Goal: Task Accomplishment & Management: Use online tool/utility

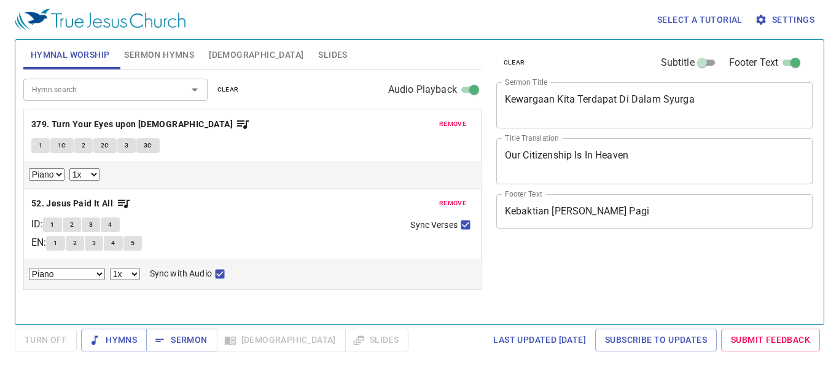
select select "1"
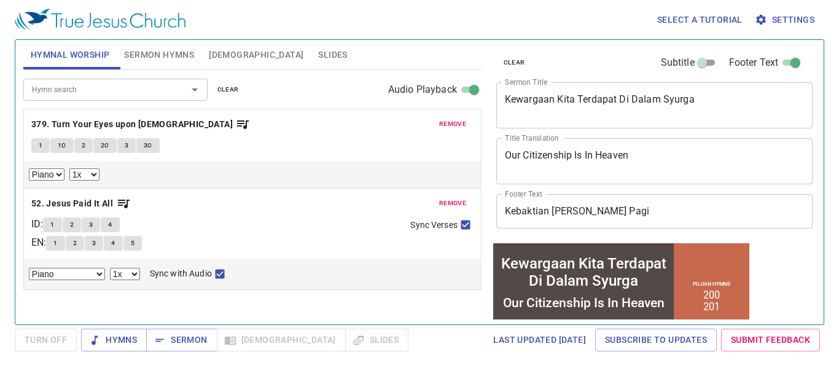
click at [413, 319] on div "Hymnal Worship Sermon Hymns Bible Slides Hymn search Hymn search clear Audio Pl…" at bounding box center [252, 177] width 468 height 284
click at [444, 358] on div "Select a tutorial Settings Hymnal Worship Sermon Hymns Bible Slides Hymn search…" at bounding box center [419, 184] width 839 height 368
click at [573, 25] on div "Select a tutorial Settings" at bounding box center [417, 19] width 804 height 39
click at [167, 343] on span "Sermon" at bounding box center [181, 339] width 51 height 15
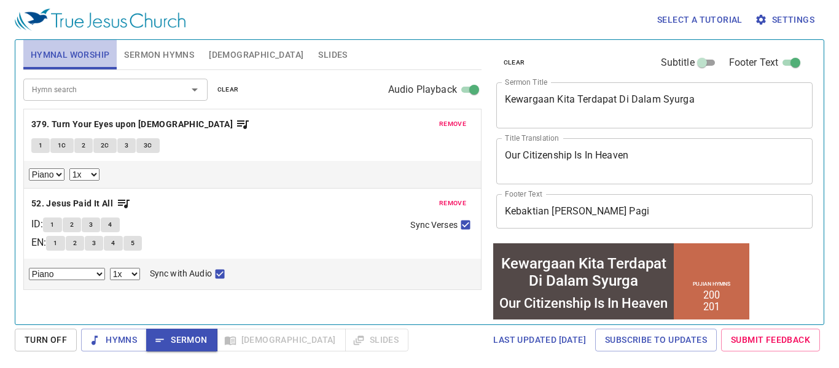
click at [72, 53] on span "Hymnal Worship" at bounding box center [70, 54] width 79 height 15
click at [196, 85] on icon "Open" at bounding box center [194, 89] width 15 height 15
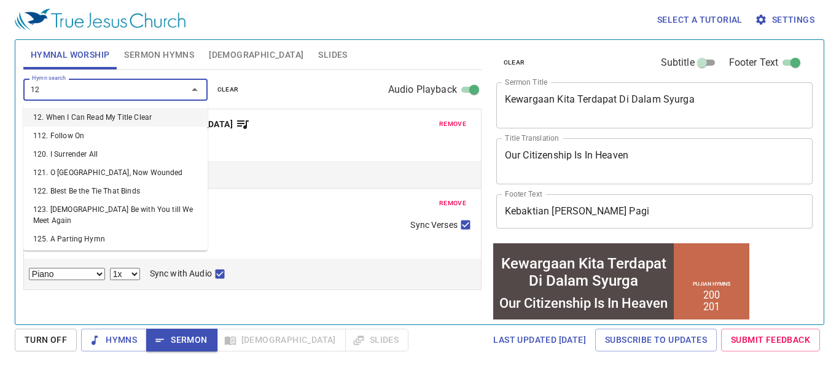
type input "129"
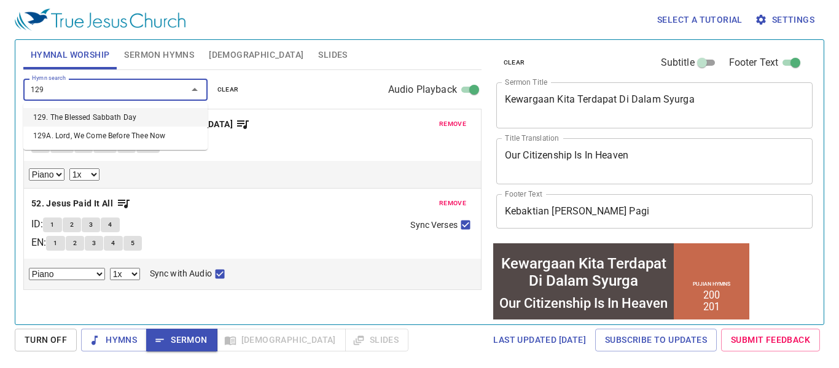
click at [126, 118] on li "129. The Blessed Sabbath Day" at bounding box center [115, 117] width 184 height 18
select select "1"
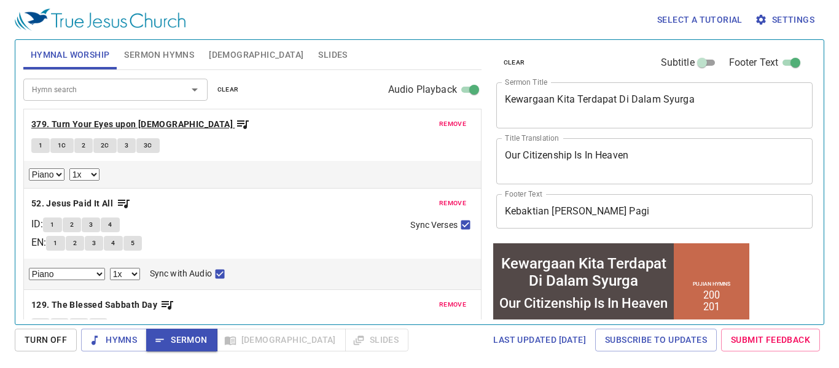
click at [107, 125] on b "379. Turn Your Eyes upon Jesus" at bounding box center [131, 124] width 201 height 15
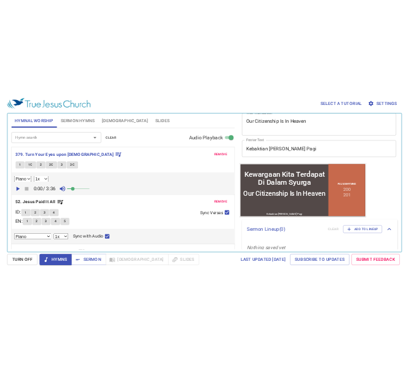
scroll to position [96, 0]
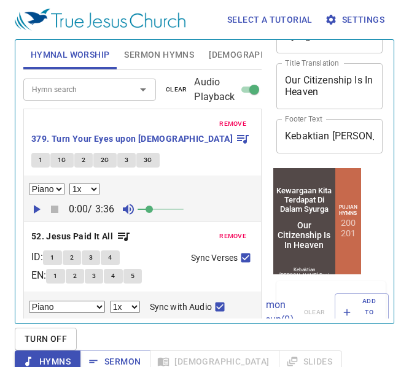
click at [150, 55] on span "Sermon Hymns" at bounding box center [159, 54] width 70 height 15
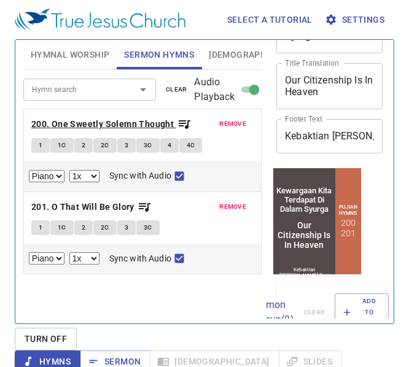
click at [101, 121] on b "200. One Sweetly Solemn Thought" at bounding box center [102, 124] width 142 height 15
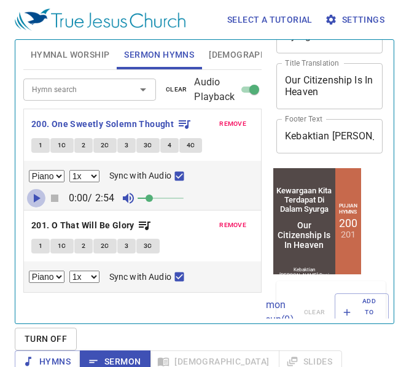
click at [36, 199] on icon "button" at bounding box center [37, 198] width 7 height 9
click at [36, 199] on icon "button" at bounding box center [36, 198] width 15 height 15
click at [36, 144] on button "1" at bounding box center [40, 145] width 18 height 15
checkbox input "false"
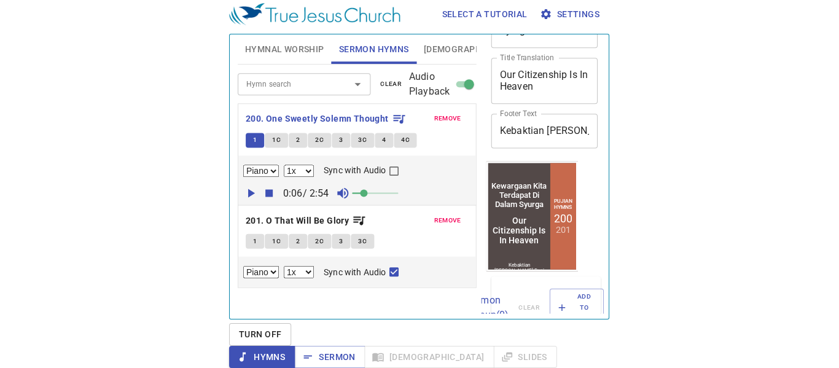
scroll to position [0, 0]
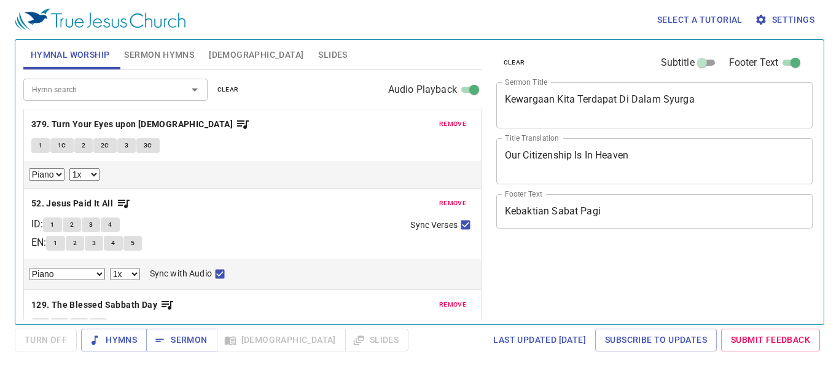
select select "1"
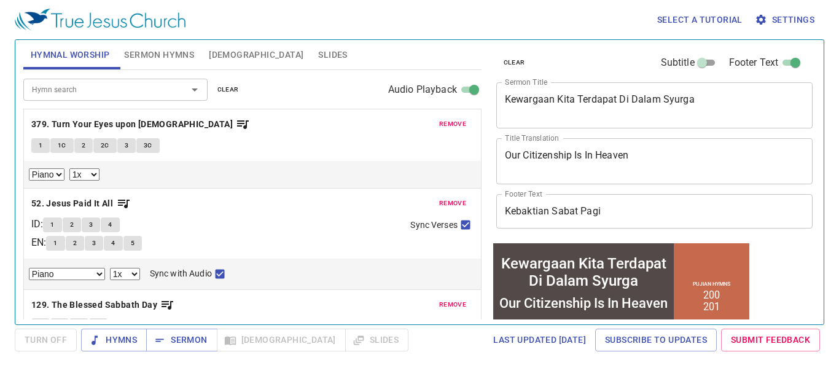
click at [575, 284] on div "Kewargaan Kita Terdapat Di Dalam Syurga" at bounding box center [583, 271] width 176 height 34
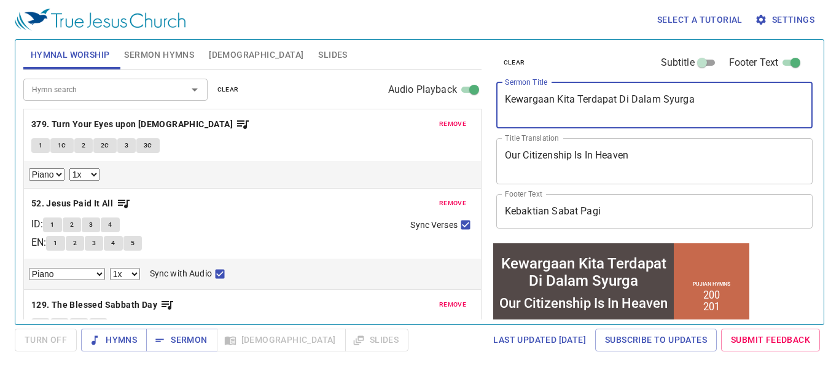
drag, startPoint x: 504, startPoint y: 99, endPoint x: 718, endPoint y: 114, distance: 214.8
click at [718, 114] on textarea "Kewargaan Kita Terdapat Di Dalam Syurga" at bounding box center [655, 104] width 300 height 23
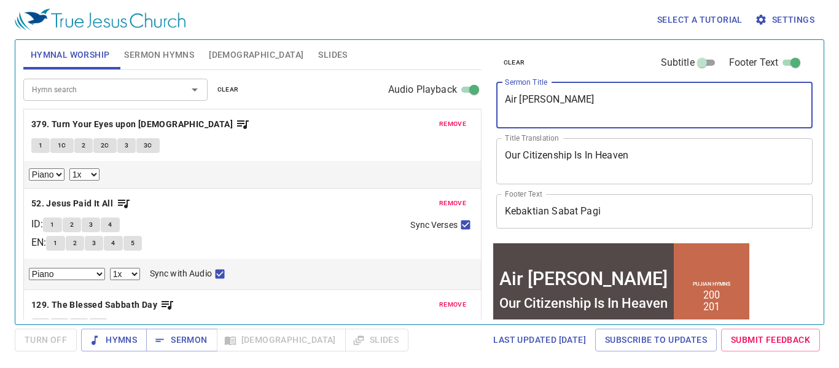
type textarea "Air [PERSON_NAME]"
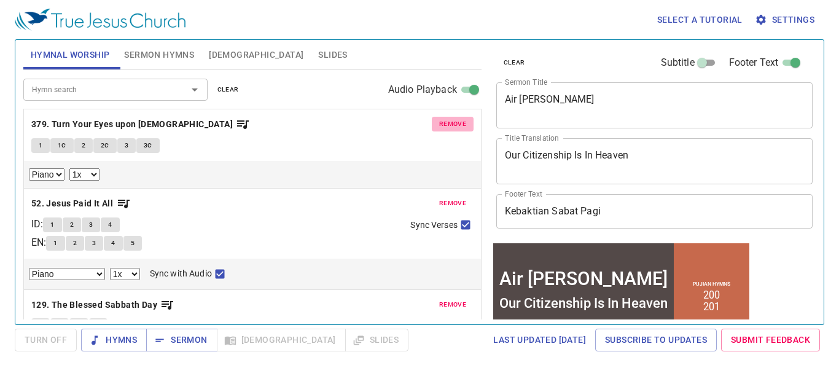
click at [440, 123] on span "remove" at bounding box center [452, 124] width 27 height 11
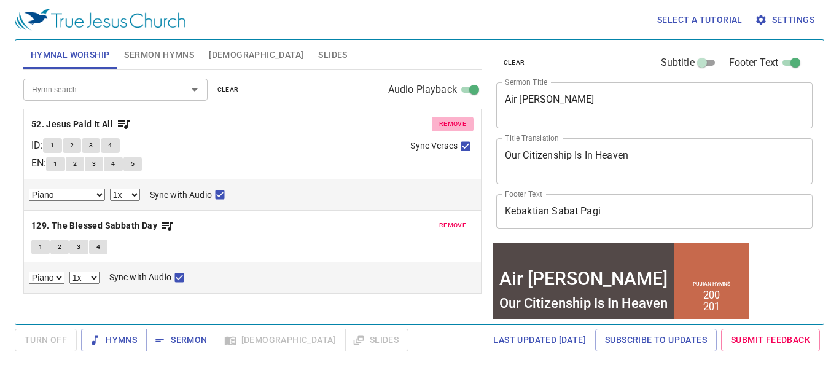
click at [451, 124] on span "remove" at bounding box center [452, 124] width 27 height 11
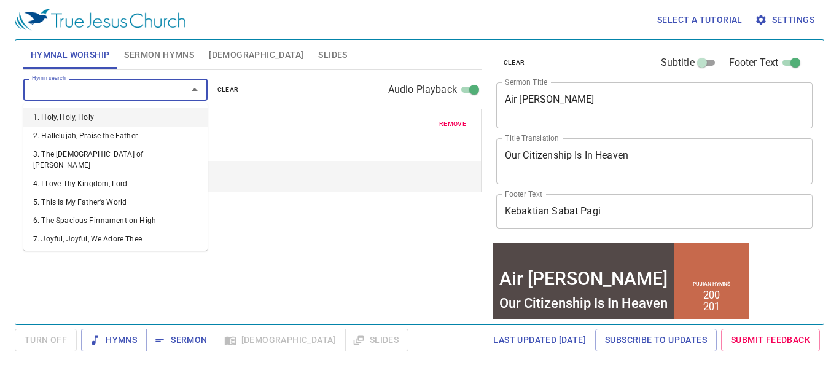
click at [96, 94] on input "Hymn search" at bounding box center [97, 89] width 141 height 14
type input "122"
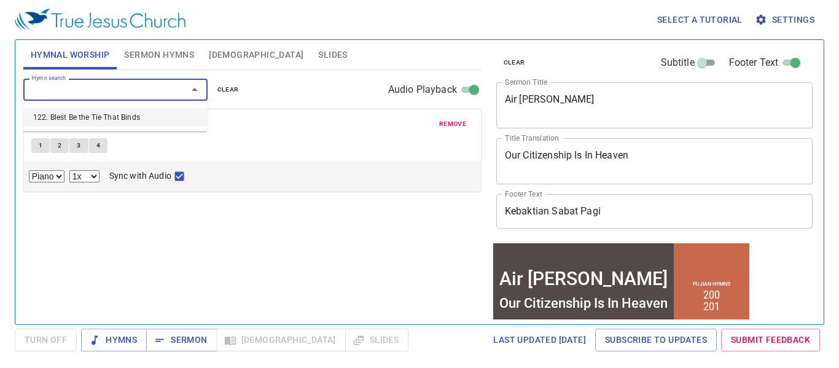
select select "1"
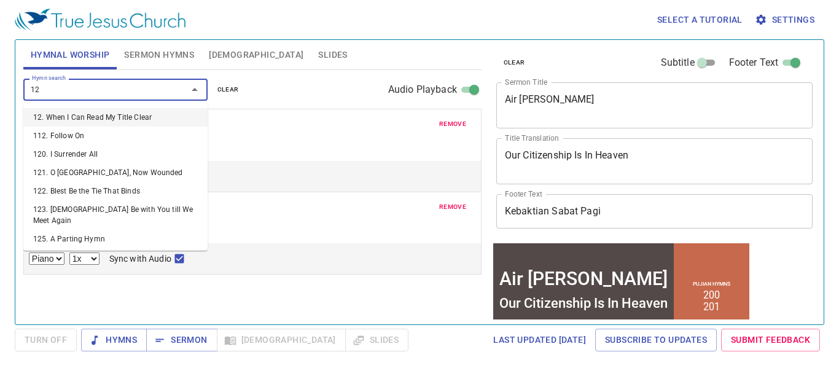
type input "127"
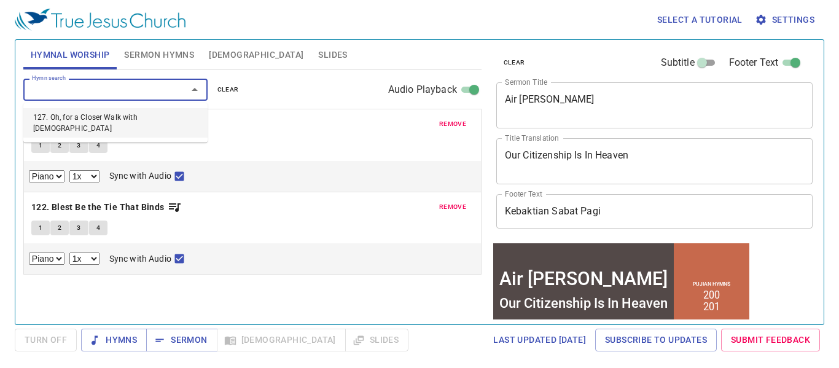
select select "1"
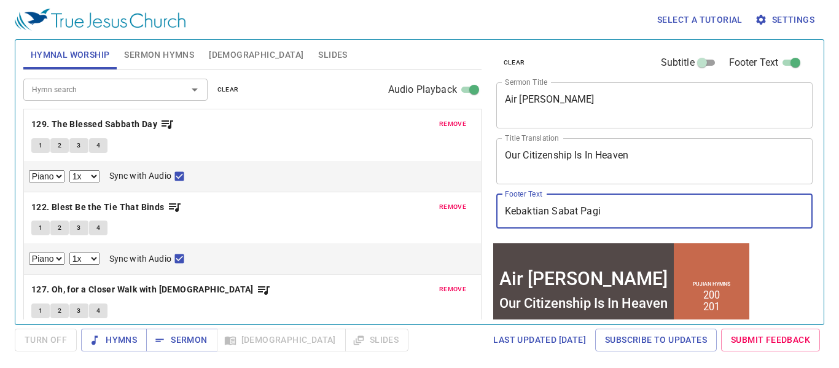
drag, startPoint x: 610, startPoint y: 214, endPoint x: 581, endPoint y: 211, distance: 29.0
click at [581, 211] on input "Kebaktian Sabat Pagi" at bounding box center [654, 211] width 317 height 34
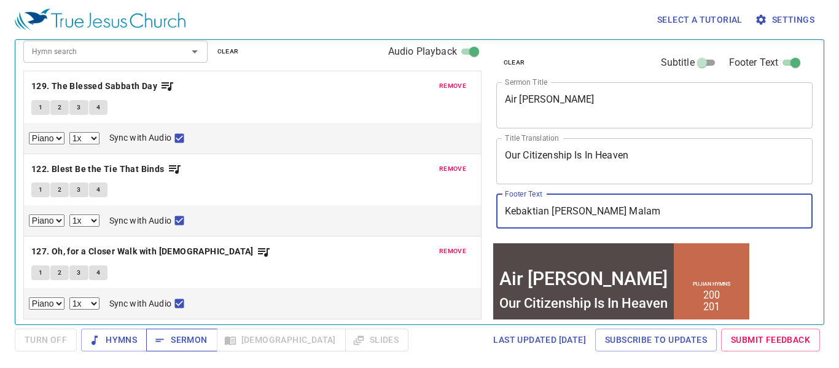
type input "Kebaktian Sabat Malam"
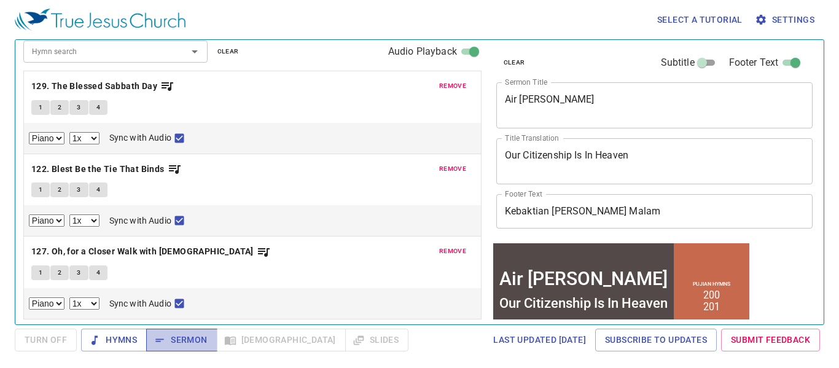
click at [200, 346] on span "Sermon" at bounding box center [181, 339] width 51 height 15
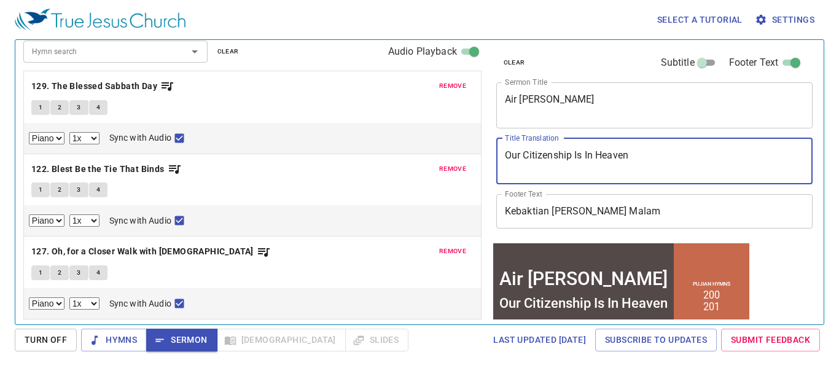
drag, startPoint x: 634, startPoint y: 157, endPoint x: 498, endPoint y: 158, distance: 135.7
click at [498, 158] on div "Our Citizenship Is In Heaven x Title Translation" at bounding box center [654, 161] width 317 height 46
type textarea "[PERSON_NAME]"
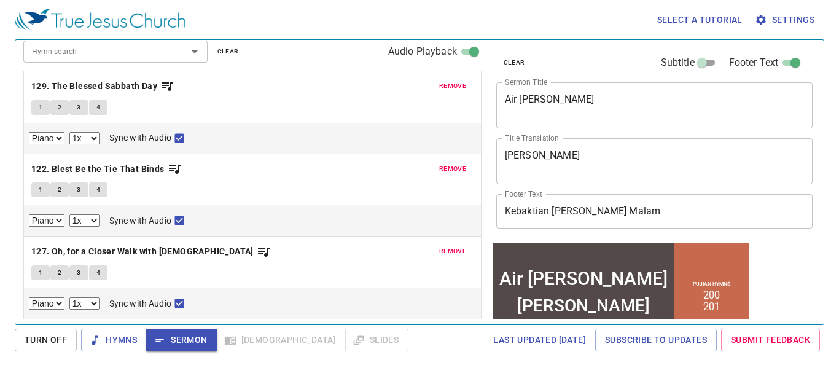
click at [287, 88] on p "129. The Blessed Sabbath Day" at bounding box center [252, 86] width 442 height 15
click at [277, 107] on div "1 2 3 4" at bounding box center [252, 109] width 442 height 18
click at [0, 0] on span "Hymns" at bounding box center [0, 0] width 0 height 0
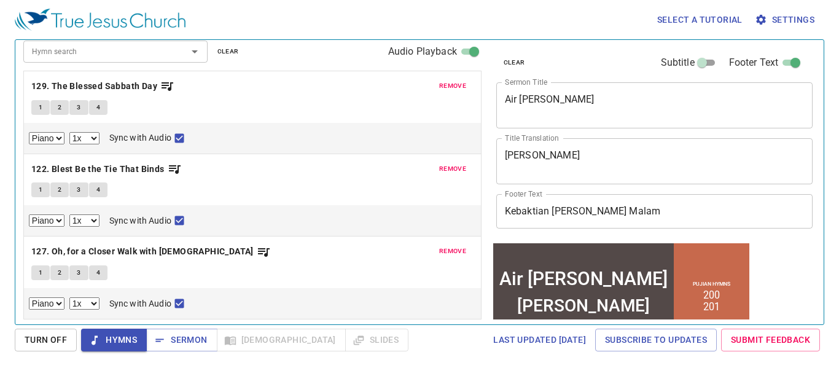
click at [53, 353] on div "Select a tutorial Settings Hymnal Worship Sermon Hymns Bible Slides Hymn search…" at bounding box center [419, 184] width 839 height 368
drag, startPoint x: 7, startPoint y: 0, endPoint x: 257, endPoint y: 12, distance: 249.6
click at [257, 12] on div "Select a tutorial Settings" at bounding box center [417, 19] width 804 height 39
click at [186, 338] on span "Sermon" at bounding box center [181, 339] width 51 height 15
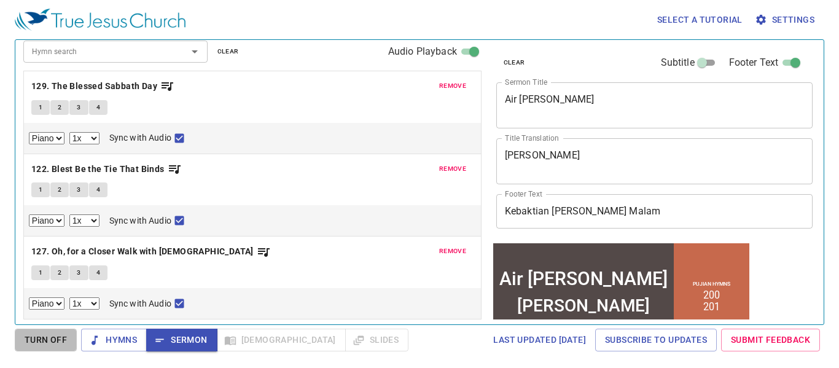
click at [0, 0] on span "Turn Off" at bounding box center [0, 0] width 0 height 0
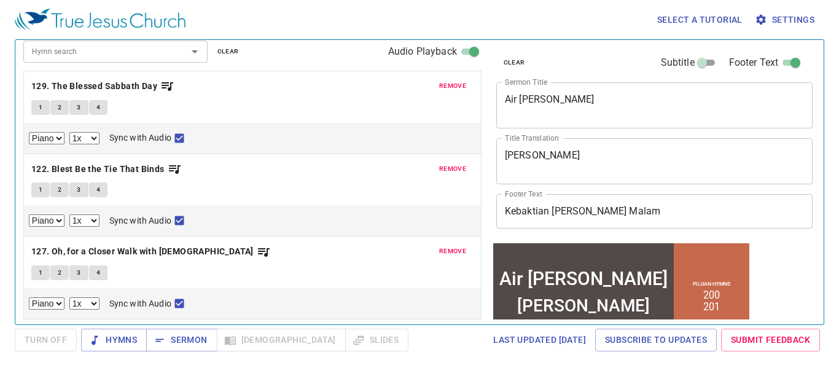
scroll to position [0, 0]
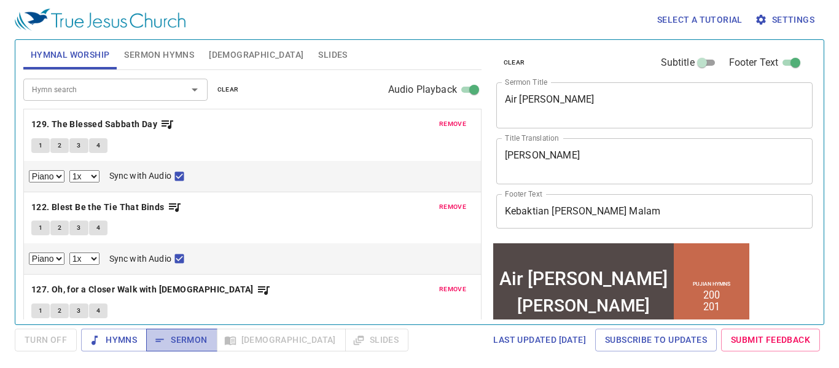
click at [0, 0] on button "Sermon" at bounding box center [0, 0] width 0 height 0
click at [223, 55] on span "[DEMOGRAPHIC_DATA]" at bounding box center [256, 54] width 95 height 15
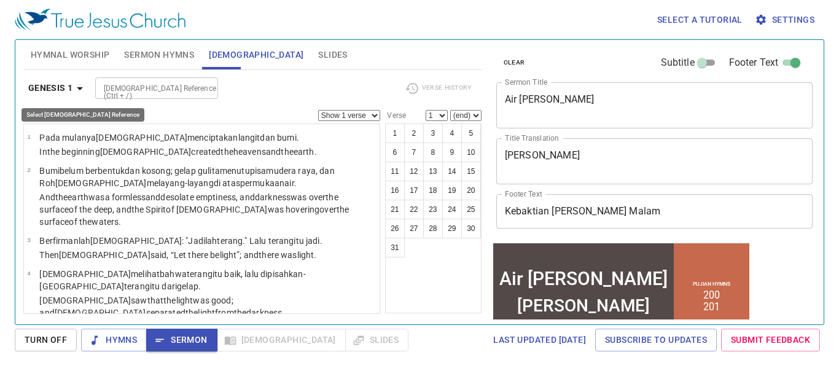
click at [82, 89] on icon "button" at bounding box center [79, 88] width 15 height 15
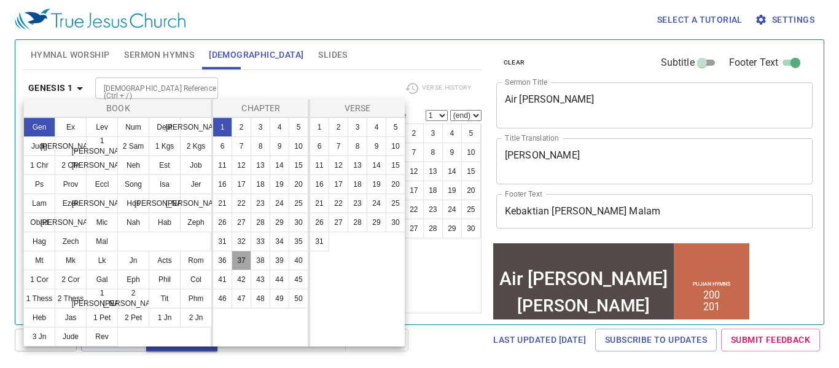
click at [244, 259] on button "37" at bounding box center [242, 261] width 20 height 20
click at [321, 127] on button "1" at bounding box center [320, 127] width 20 height 20
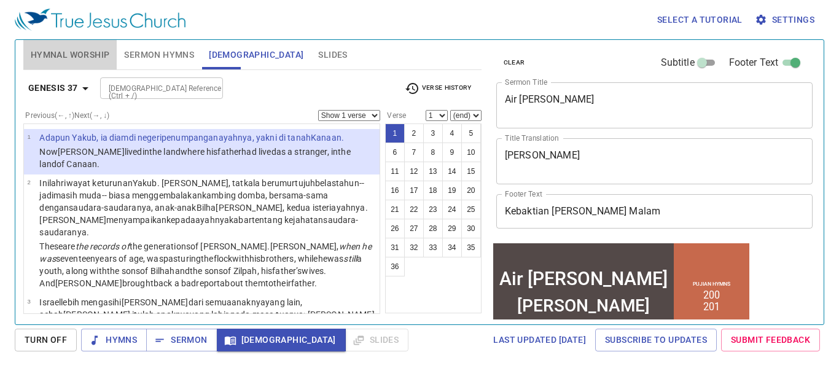
click at [87, 51] on span "Hymnal Worship" at bounding box center [70, 54] width 79 height 15
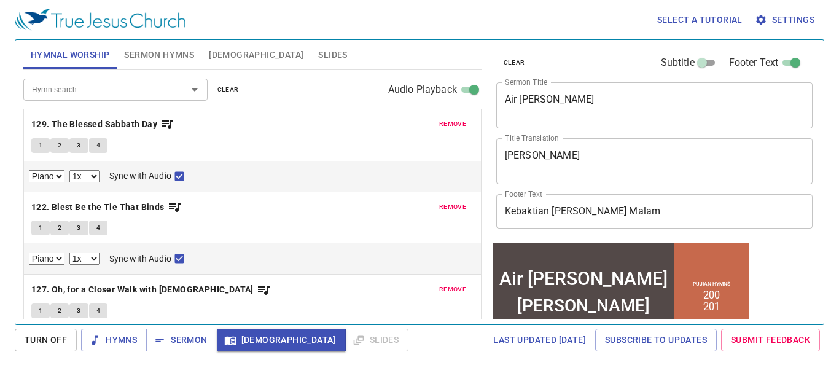
click at [248, 132] on div "remove 129. The Blessed Sabbath Day 1 2 3 4 Piano 0.6x 0.7x 0.8x 0.9x 1x 1.1x 1…" at bounding box center [252, 150] width 457 height 82
click at [94, 123] on b "129. The Blessed Sabbath Day" at bounding box center [94, 124] width 126 height 15
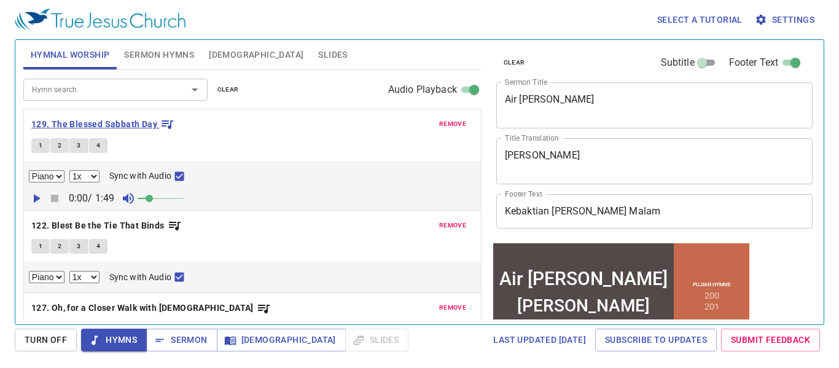
scroll to position [25, 0]
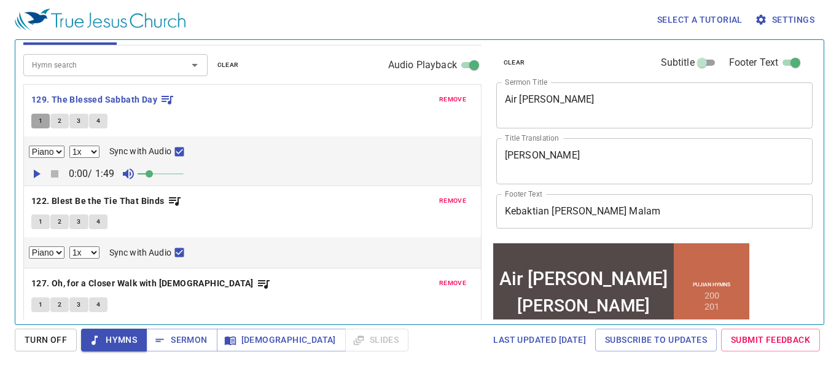
click at [37, 126] on button "1" at bounding box center [40, 121] width 18 height 15
checkbox input "false"
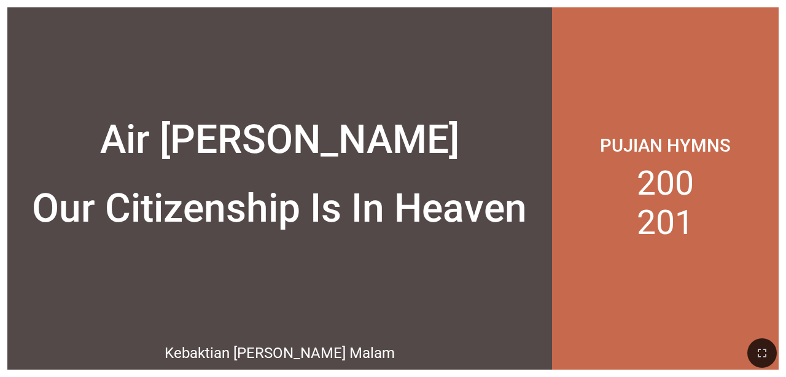
click at [367, 81] on div "Air Mata Yusuf" at bounding box center [279, 98] width 545 height 145
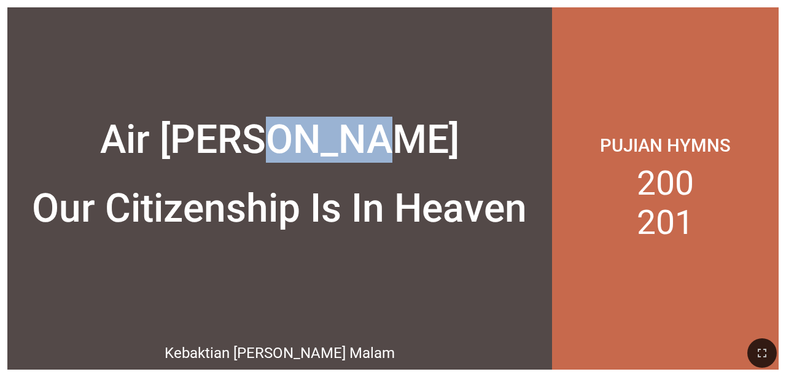
click at [367, 81] on div "Air Mata Yusuf" at bounding box center [279, 98] width 545 height 145
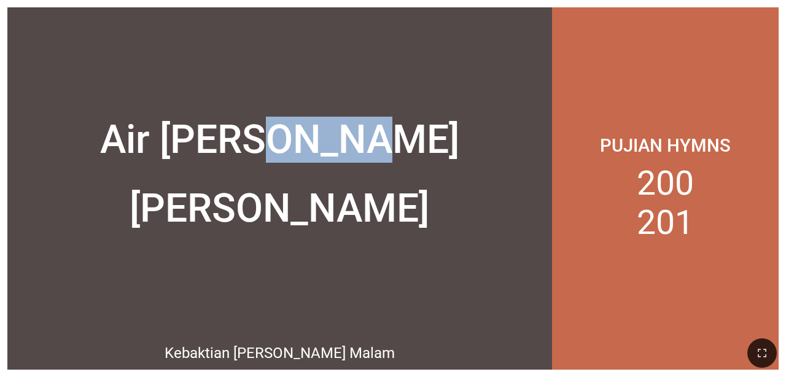
click at [457, 154] on div "Air Mata Yusuf" at bounding box center [279, 98] width 545 height 145
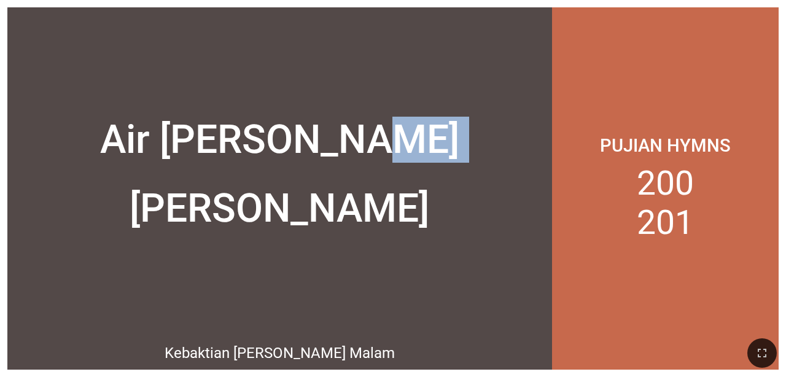
click at [457, 154] on div "Air Mata Yusuf" at bounding box center [279, 98] width 545 height 145
click at [491, 354] on icon "button" at bounding box center [762, 353] width 15 height 15
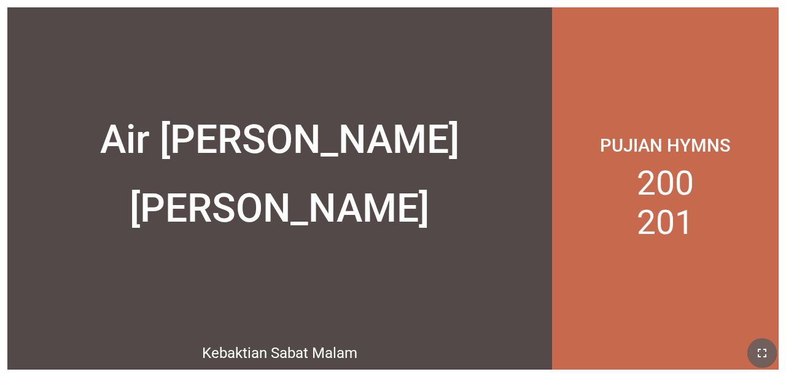
click at [491, 351] on icon "button" at bounding box center [762, 353] width 15 height 15
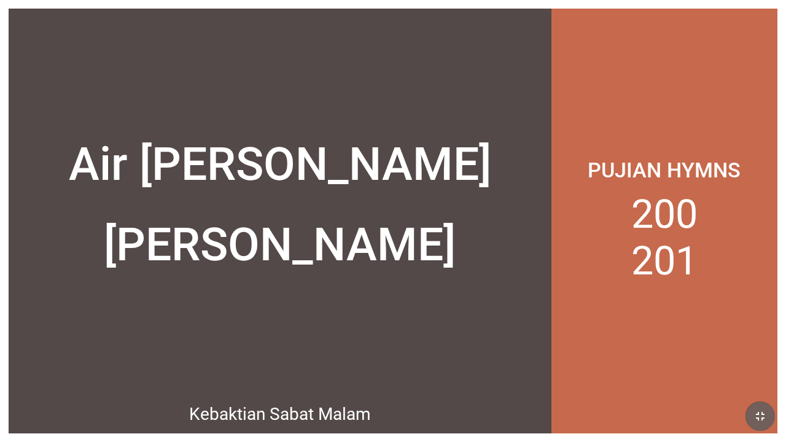
click at [491, 392] on icon "button" at bounding box center [760, 416] width 9 height 9
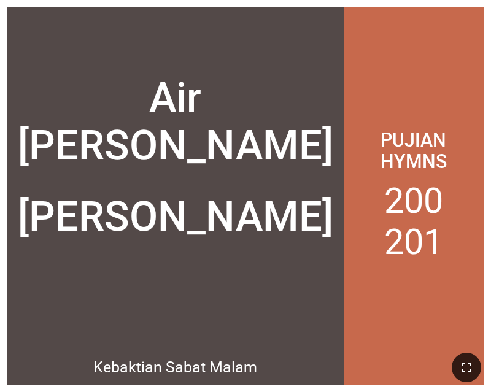
click at [347, 76] on div "Pujian Hymns 200 201" at bounding box center [414, 196] width 140 height 378
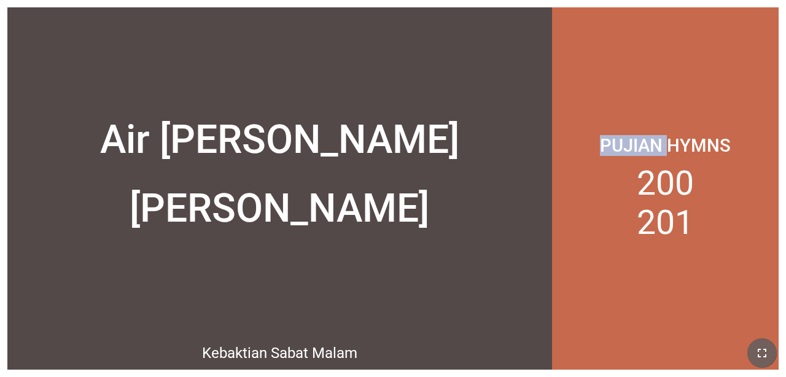
click at [491, 356] on icon "button" at bounding box center [762, 353] width 9 height 9
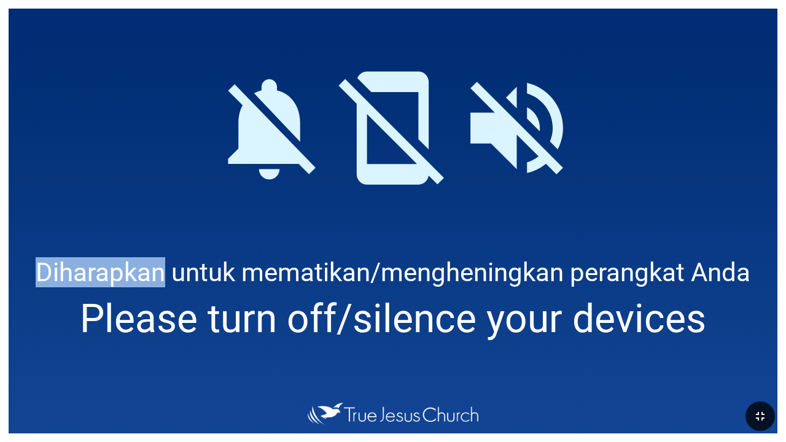
click at [454, 192] on div at bounding box center [393, 119] width 769 height 221
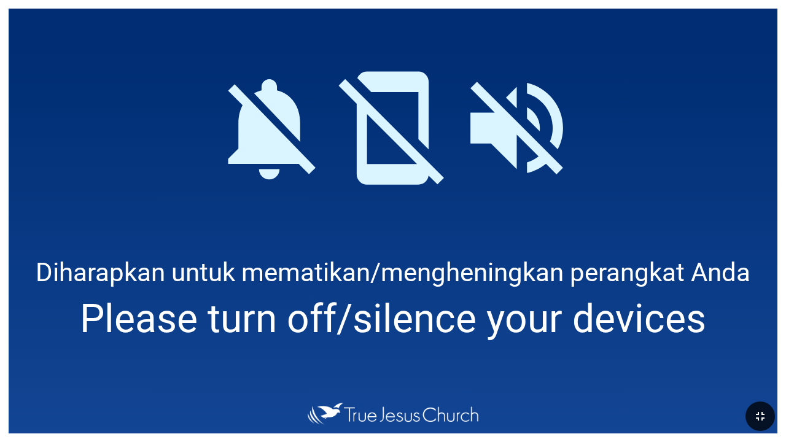
click at [491, 205] on div at bounding box center [393, 119] width 769 height 221
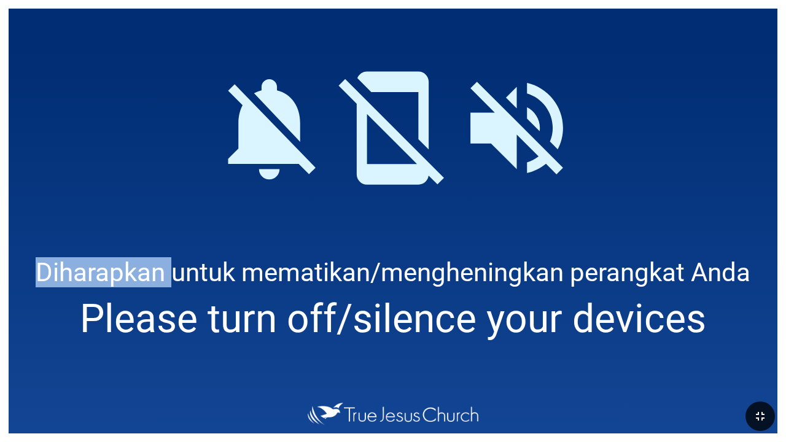
click at [491, 205] on div at bounding box center [393, 119] width 769 height 221
click at [491, 392] on icon "button" at bounding box center [760, 416] width 9 height 9
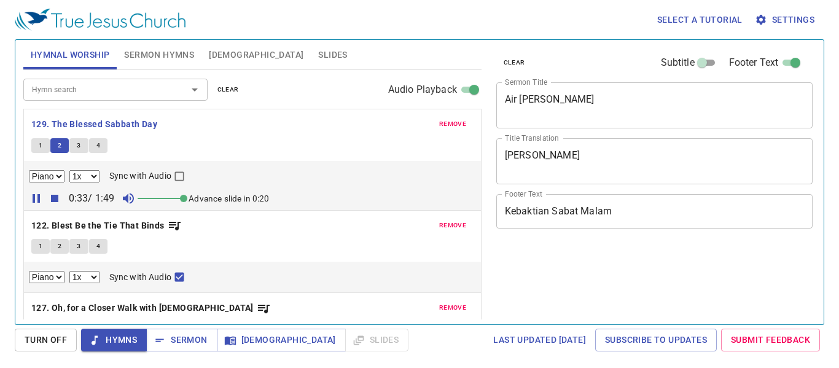
select select "1"
